Goal: Task Accomplishment & Management: Use online tool/utility

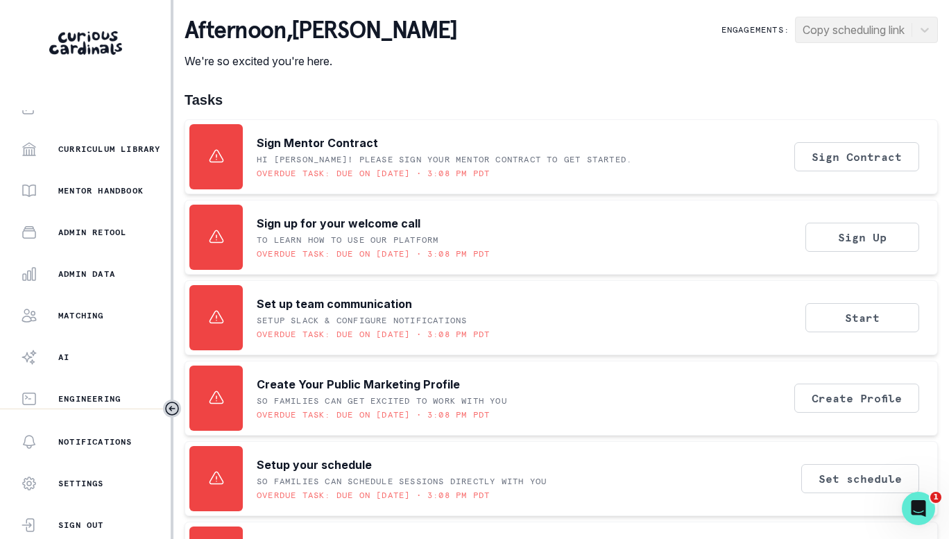
scroll to position [312, 0]
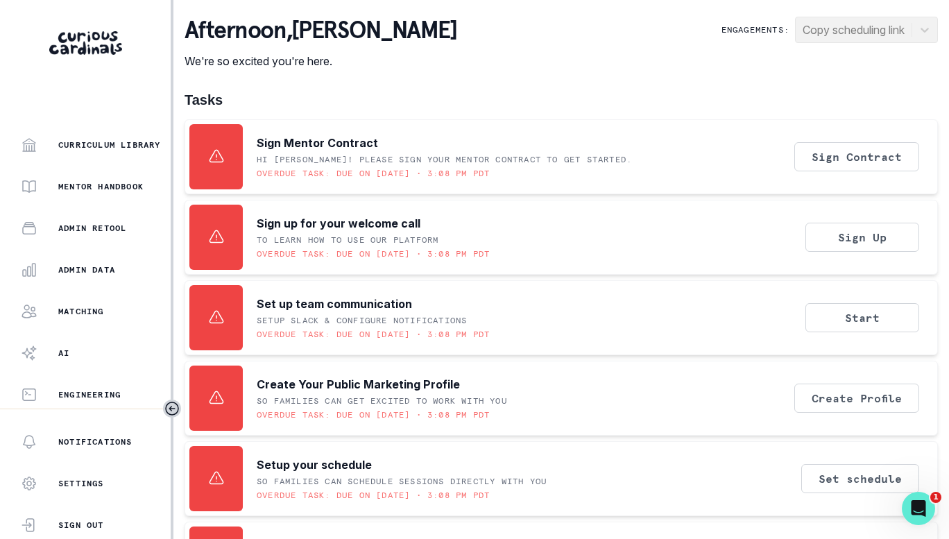
click at [82, 269] on p "Admin Data" at bounding box center [86, 269] width 57 height 11
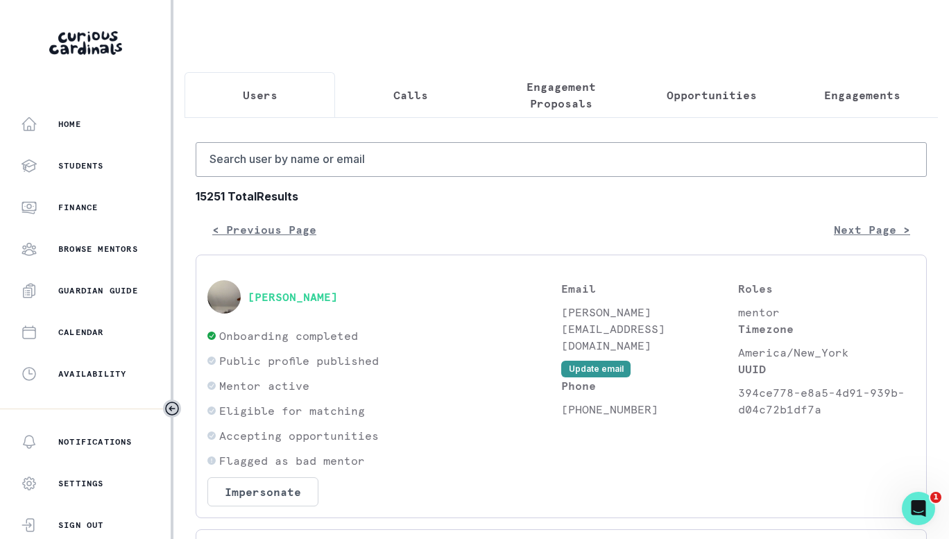
click at [830, 98] on p "Engagements" at bounding box center [862, 95] width 76 height 17
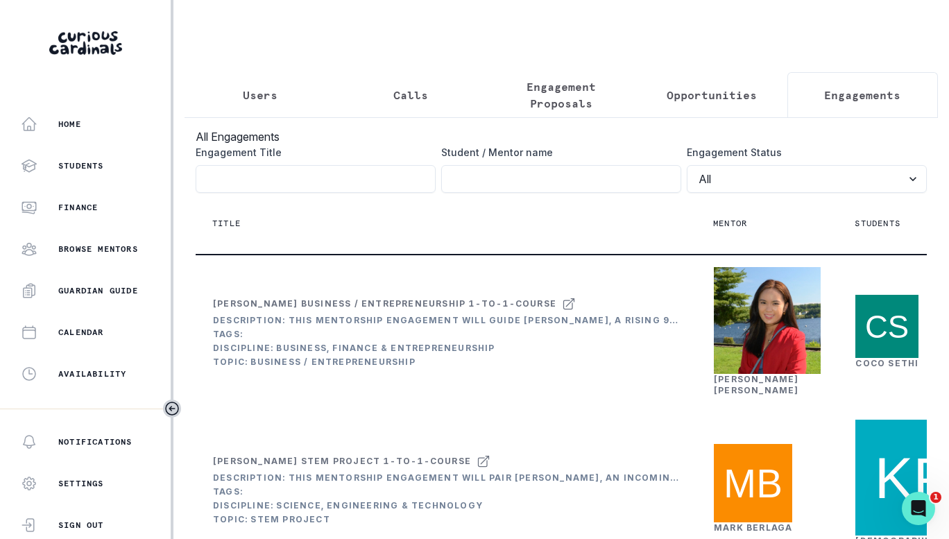
click at [566, 191] on input "Engagement Title" at bounding box center [561, 179] width 240 height 28
type input "aryan mit"
click button "submit" at bounding box center [0, 0] width 0 height 0
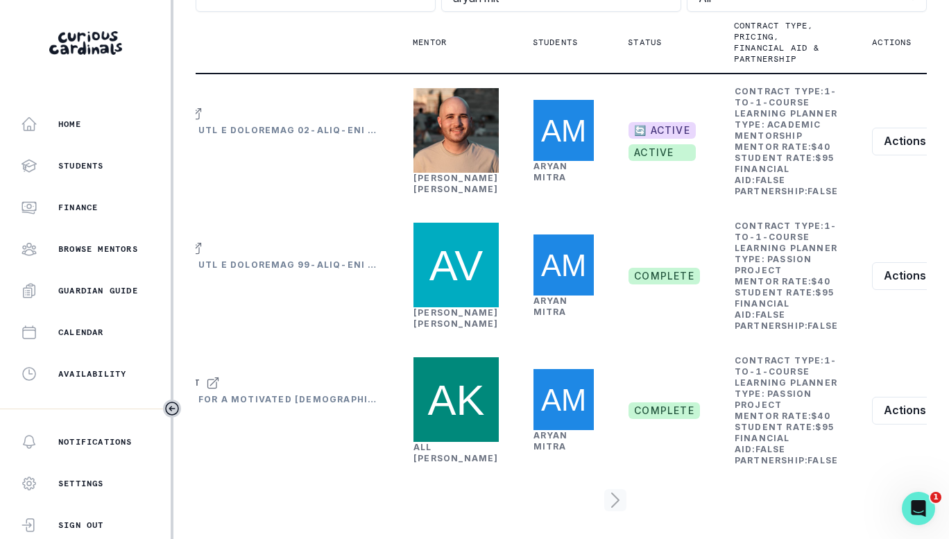
scroll to position [185, 0]
click at [932, 147] on icon "row menu" at bounding box center [937, 141] width 11 height 11
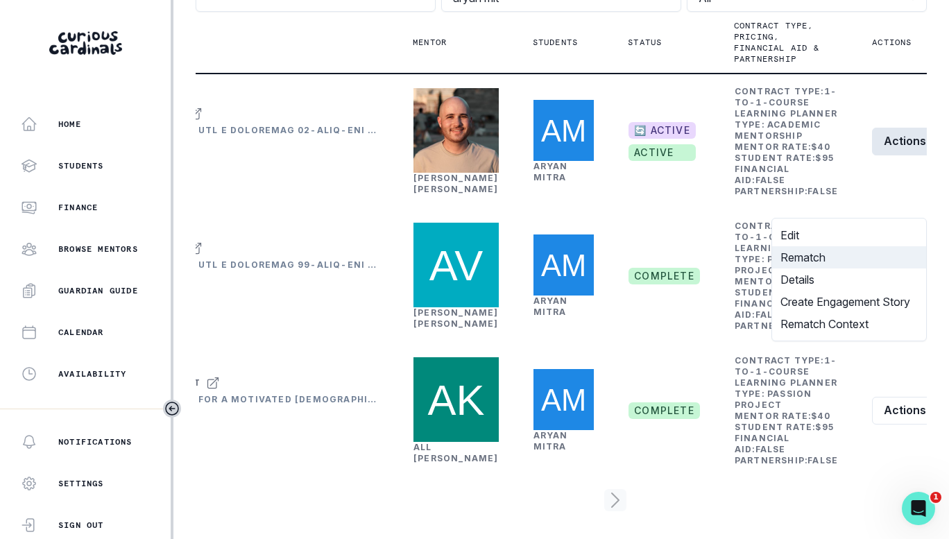
click at [828, 254] on button "Rematch" at bounding box center [849, 257] width 154 height 22
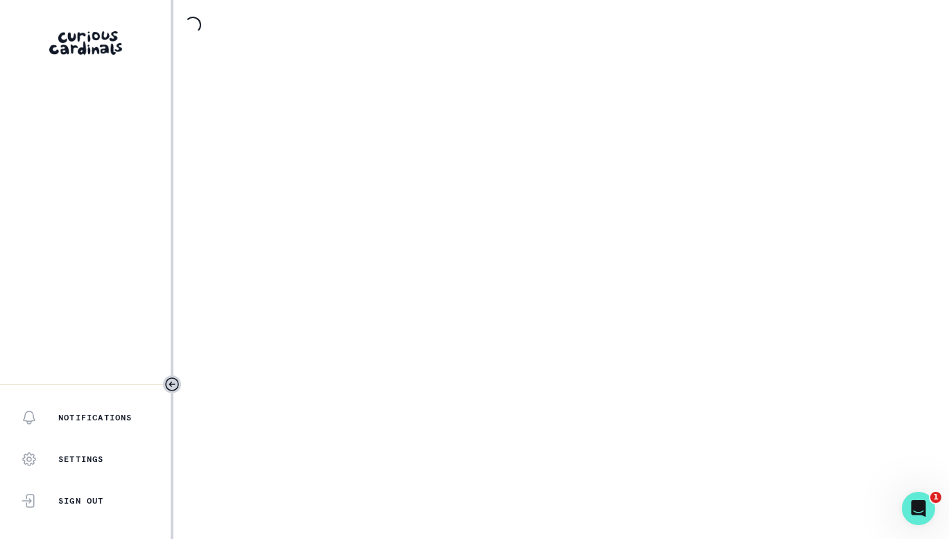
select select "2e0e0867-17d0-41a8-92b9-7b446b3bc83e"
select select "14775c00-7682-46fc-b8e9-ad1f6cb9f3a0"
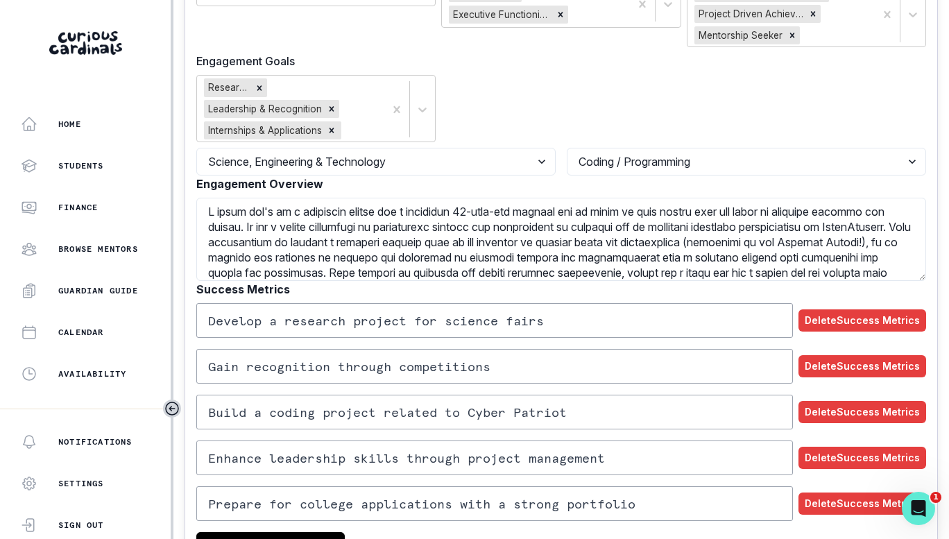
scroll to position [694, 0]
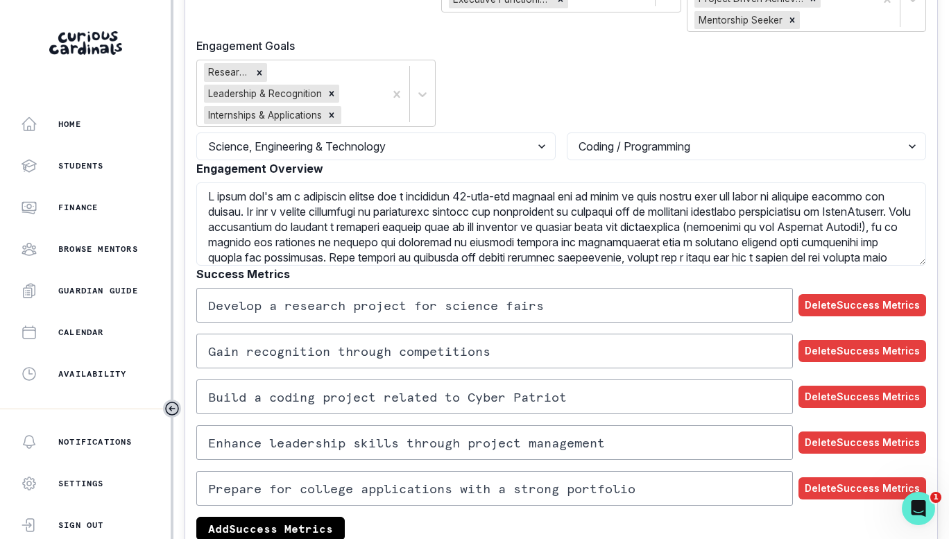
click at [343, 198] on textarea "Engagement Overview" at bounding box center [561, 223] width 730 height 83
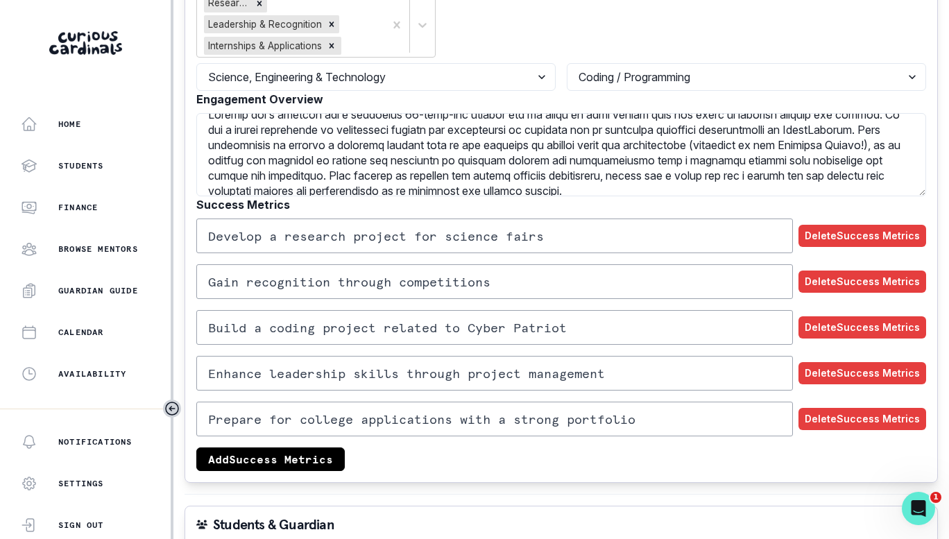
scroll to position [0, 0]
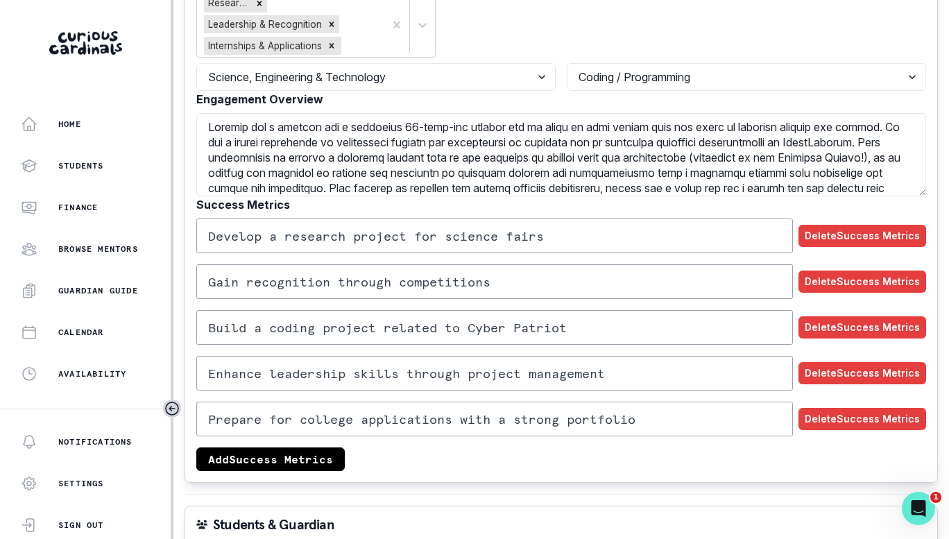
click at [306, 173] on textarea "Engagement Overview" at bounding box center [561, 154] width 730 height 83
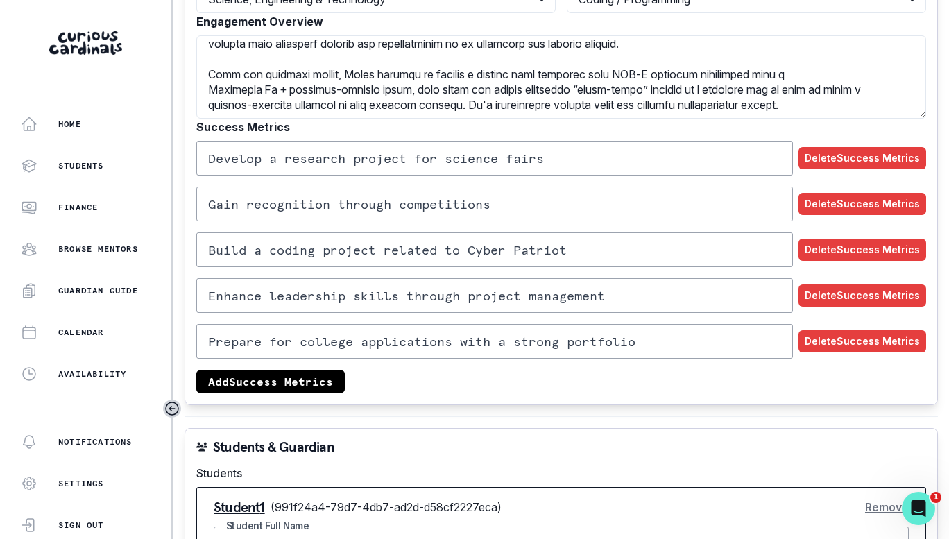
scroll to position [902, 0]
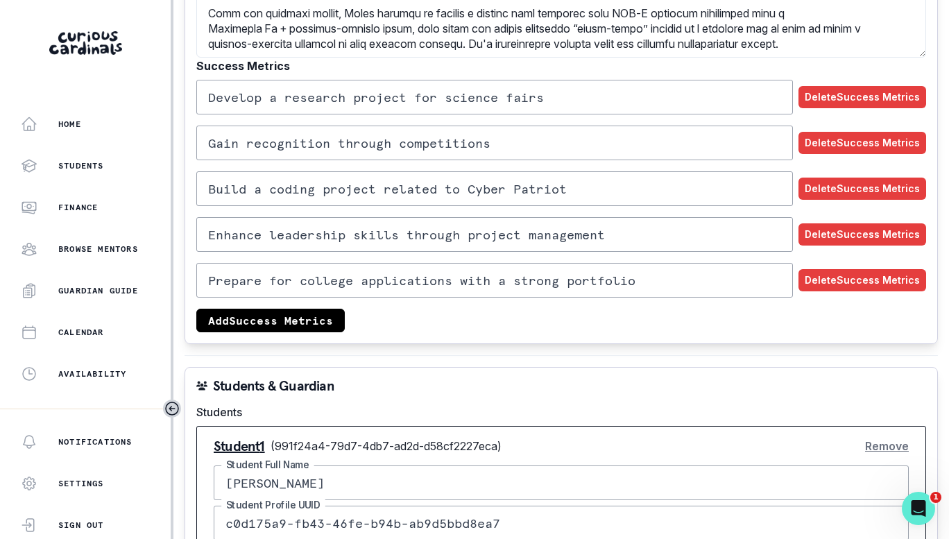
type textarea "Loremip dol s ametcon adi e seddoeius 45-temp-inc utlabor etd ma aliqu en admi …"
click at [848, 146] on button "Delete Success Metrics" at bounding box center [863, 143] width 128 height 22
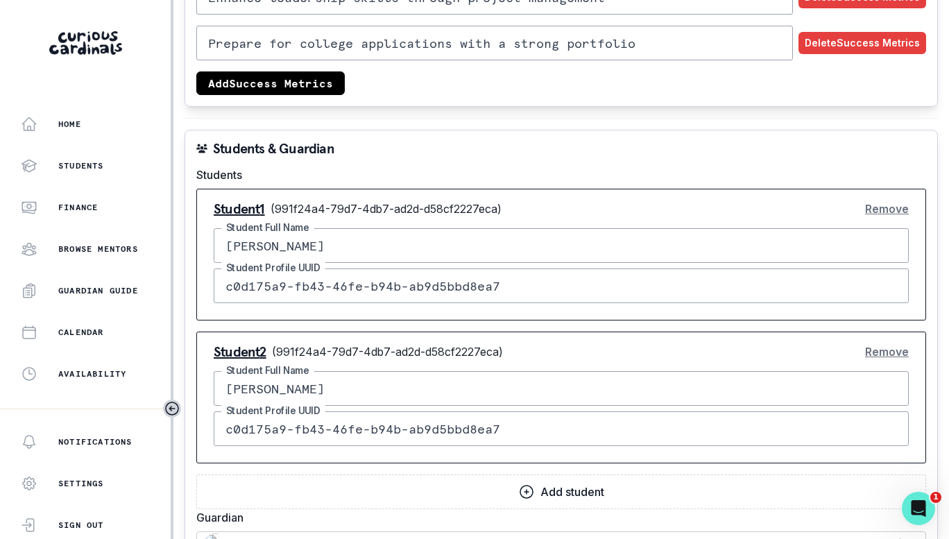
scroll to position [1110, 0]
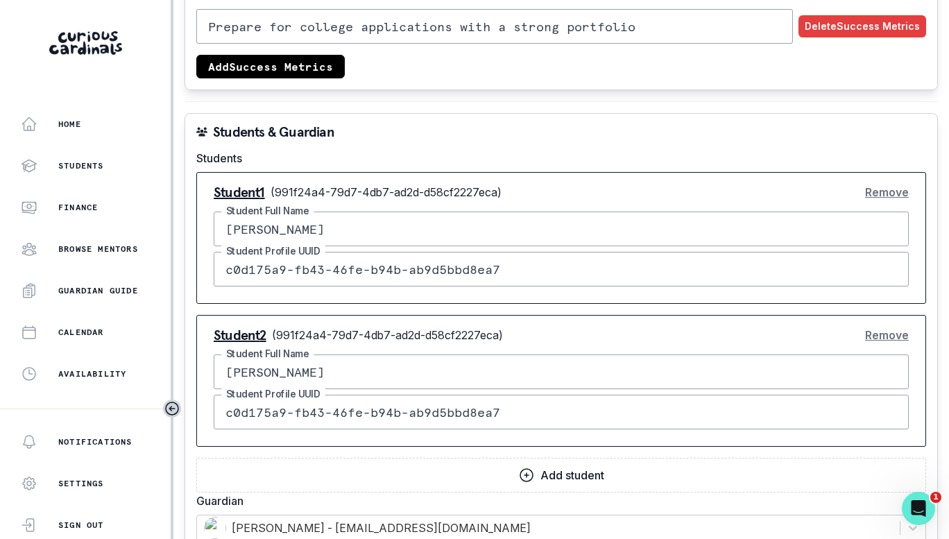
click at [878, 336] on button "Remove" at bounding box center [887, 335] width 44 height 28
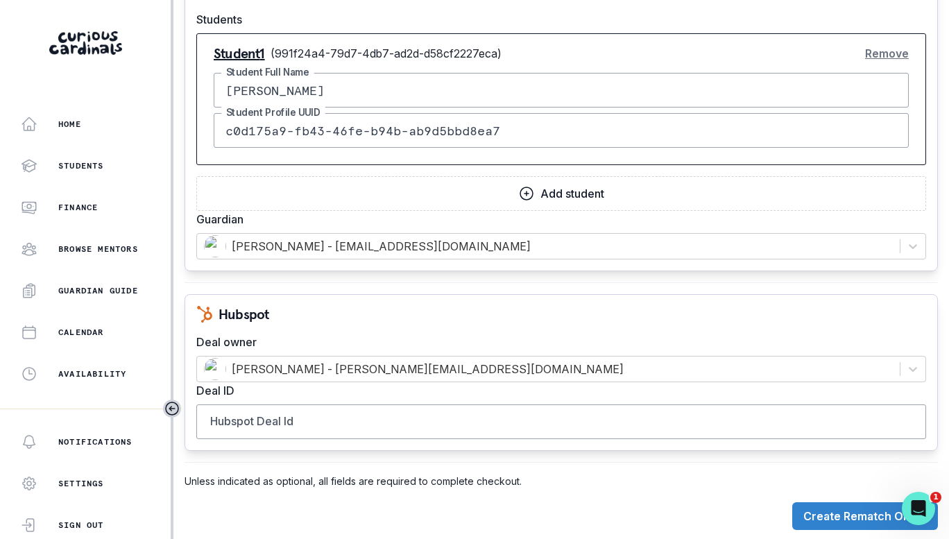
scroll to position [1256, 0]
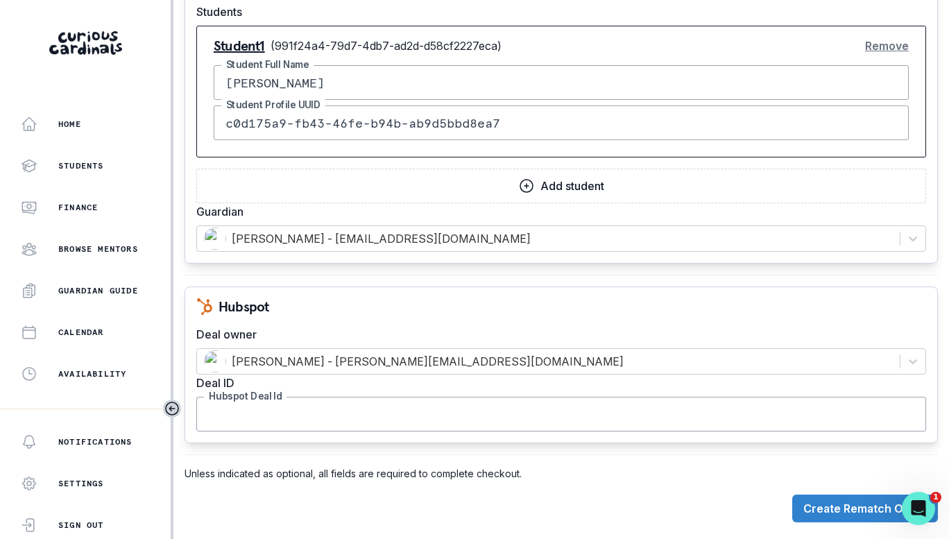
click at [264, 420] on input "Hubspot Deal Id" at bounding box center [561, 414] width 730 height 35
paste input "43491017504"
type input "43491017504"
click at [696, 477] on p "Unless indicated as optional, all fields are required to complete checkout." at bounding box center [561, 473] width 753 height 15
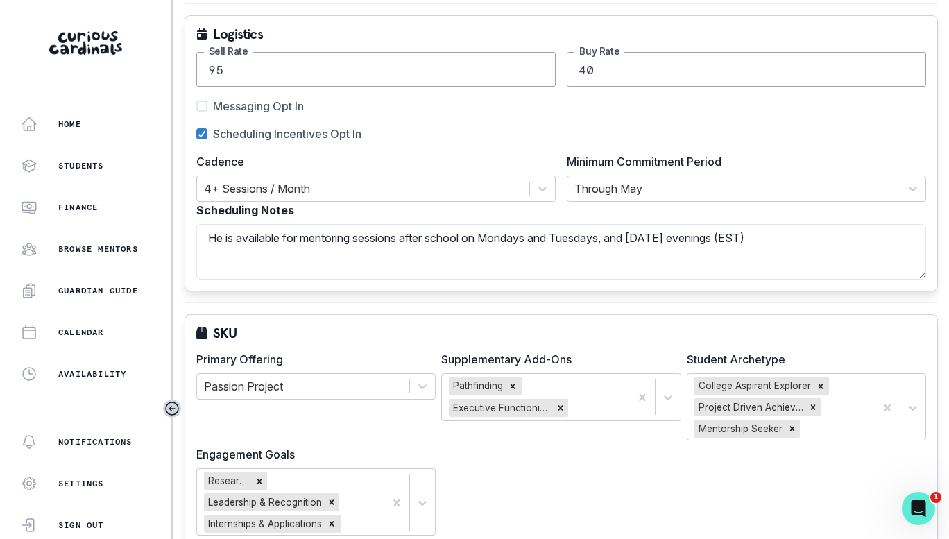
scroll to position [722, 0]
